Goal: Task Accomplishment & Management: Complete application form

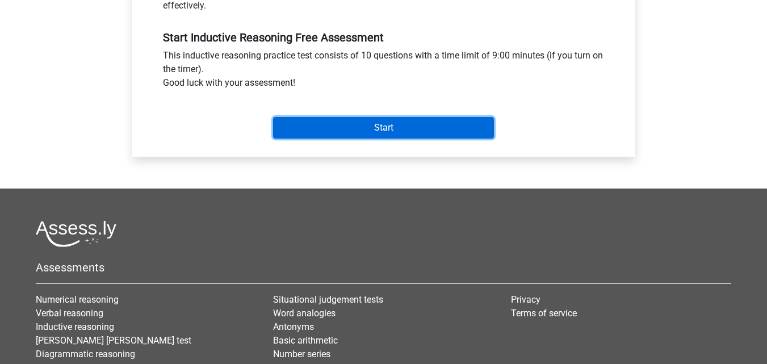
click at [302, 123] on input "Start" at bounding box center [383, 128] width 221 height 22
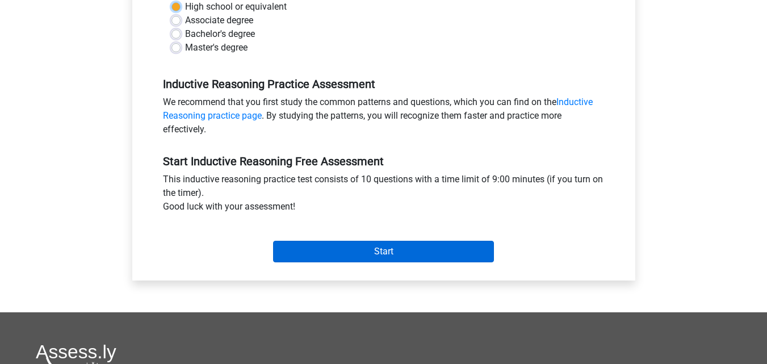
scroll to position [158, 0]
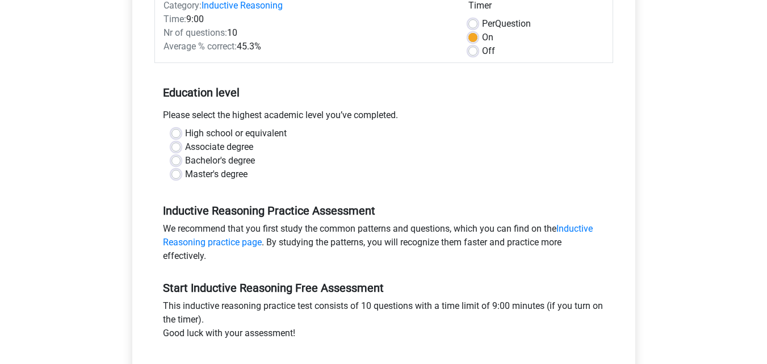
click at [185, 132] on label "High school or equivalent" at bounding box center [236, 134] width 102 height 14
click at [180, 132] on input "High school or equivalent" at bounding box center [175, 132] width 9 height 11
radio input "true"
click at [185, 145] on label "Associate degree" at bounding box center [219, 147] width 68 height 14
click at [177, 145] on input "Associate degree" at bounding box center [175, 145] width 9 height 11
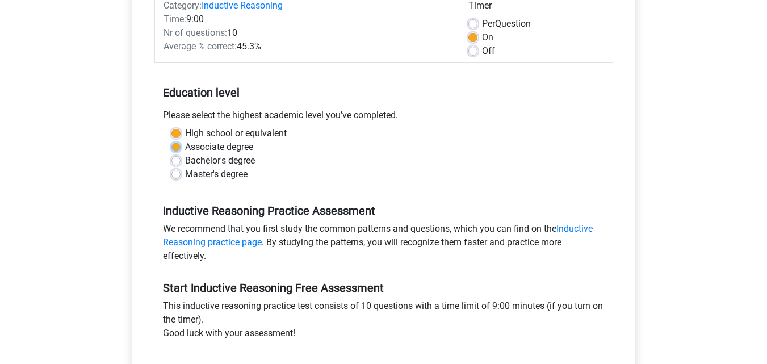
radio input "true"
click at [185, 135] on label "High school or equivalent" at bounding box center [236, 134] width 102 height 14
click at [179, 135] on input "High school or equivalent" at bounding box center [175, 132] width 9 height 11
radio input "true"
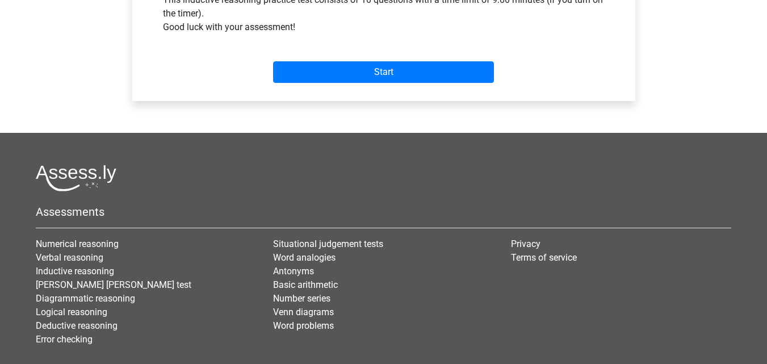
scroll to position [465, 0]
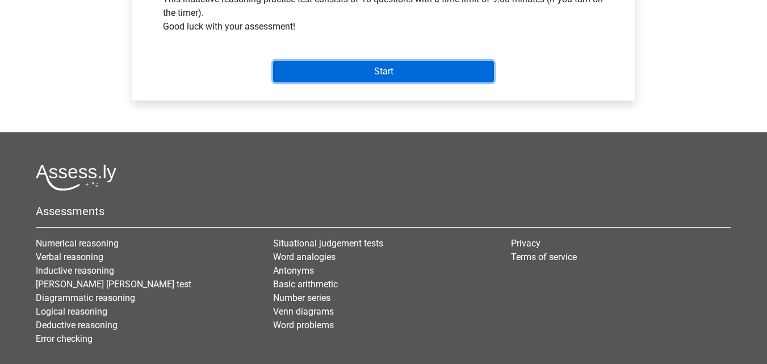
click at [347, 74] on input "Start" at bounding box center [383, 72] width 221 height 22
